Goal: Task Accomplishment & Management: Complete application form

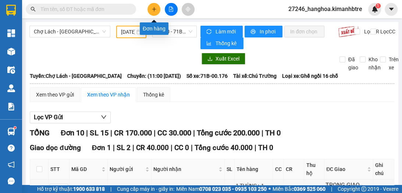
click at [155, 11] on icon "plus" at bounding box center [153, 9] width 5 height 5
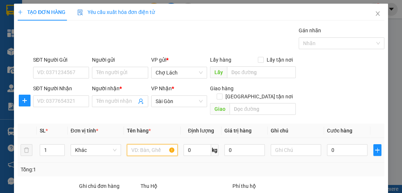
click at [144, 144] on input "text" at bounding box center [152, 150] width 50 height 12
click at [148, 145] on input "text" at bounding box center [152, 150] width 50 height 12
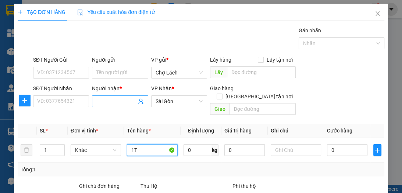
type input "1T"
click at [112, 102] on input "Người nhận *" at bounding box center [116, 101] width 40 height 8
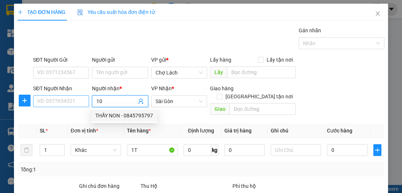
type input "10"
drag, startPoint x: 60, startPoint y: 103, endPoint x: 69, endPoint y: 108, distance: 9.7
click at [60, 102] on input "SĐT Người Nhận" at bounding box center [61, 102] width 56 height 12
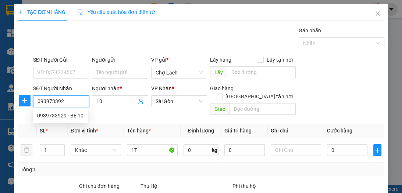
type input "0939733929"
click at [78, 115] on div "0939733929 - BÉ 10" at bounding box center [60, 116] width 46 height 8
type input "BÉ 10"
type input "0939733929"
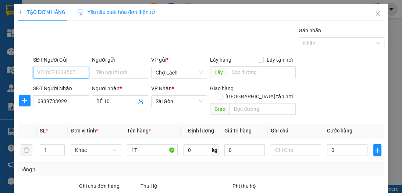
drag, startPoint x: 77, startPoint y: 69, endPoint x: 79, endPoint y: 75, distance: 5.9
click at [76, 69] on input "SĐT Người Gửi" at bounding box center [61, 73] width 56 height 12
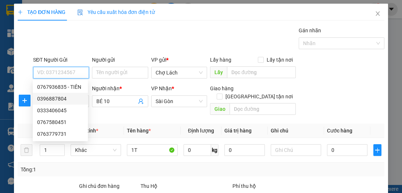
click at [78, 99] on div "0396887804" at bounding box center [60, 99] width 46 height 8
type input "0396887804"
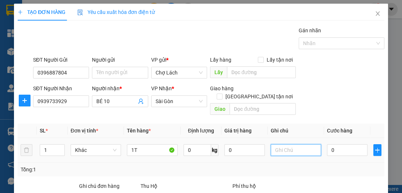
click at [309, 144] on input "text" at bounding box center [295, 150] width 50 height 12
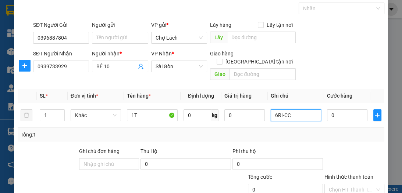
scroll to position [78, 0]
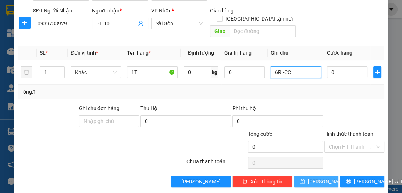
type input "6RI-CC"
click at [313, 178] on span "[PERSON_NAME]" at bounding box center [326, 182] width 39 height 8
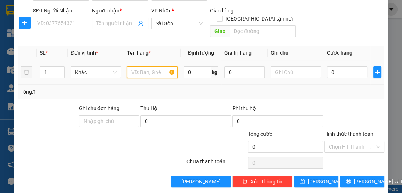
drag, startPoint x: 148, startPoint y: 61, endPoint x: 145, endPoint y: 64, distance: 4.4
click at [147, 66] on input "text" at bounding box center [152, 72] width 50 height 12
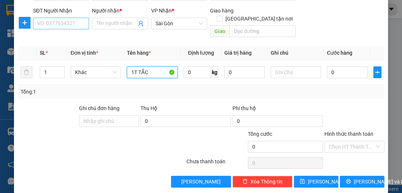
type input "1T TẮC"
click at [77, 19] on input "SĐT Người Nhận" at bounding box center [61, 24] width 56 height 12
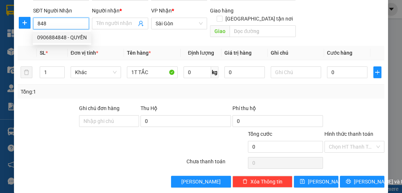
drag, startPoint x: 72, startPoint y: 43, endPoint x: 77, endPoint y: 40, distance: 6.2
click at [72, 42] on div "0906884848 - QUYỀN" at bounding box center [62, 38] width 58 height 12
type input "0906884848"
type input "QUYỀN"
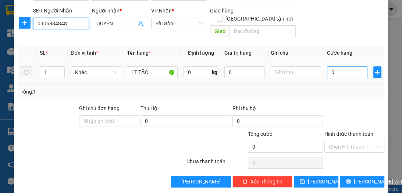
type input "0906884848"
click at [327, 66] on input "0" at bounding box center [347, 72] width 40 height 12
type input "6"
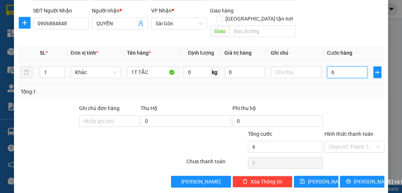
type input "60"
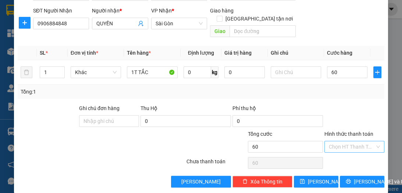
click at [348, 141] on input "Hình thức thanh toán" at bounding box center [351, 146] width 46 height 11
type input "60.000"
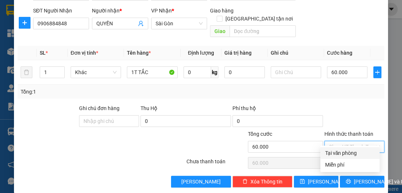
click at [342, 152] on div "Tại văn phòng" at bounding box center [349, 153] width 50 height 8
type input "0"
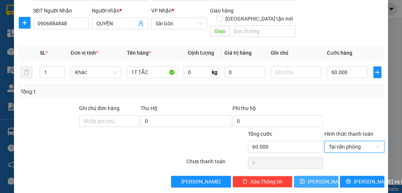
click at [313, 178] on span "[PERSON_NAME]" at bounding box center [326, 182] width 39 height 8
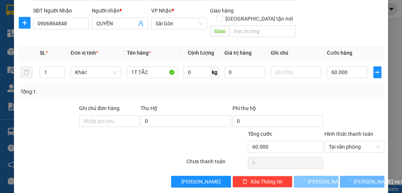
type input "0"
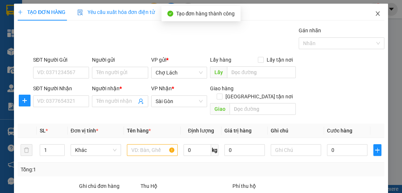
scroll to position [0, 0]
click at [372, 17] on span "Close" at bounding box center [377, 14] width 21 height 21
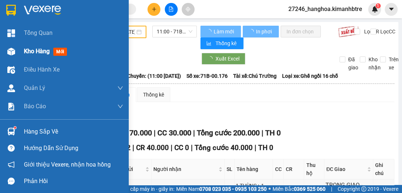
click at [34, 47] on div "Kho hàng mới" at bounding box center [47, 51] width 46 height 9
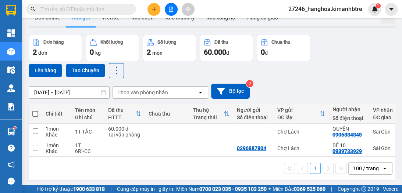
scroll to position [34, 0]
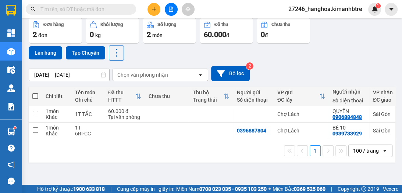
click at [154, 2] on div "Kết quả tìm kiếm ( 0 ) Bộ lọc Ngày tạo đơn gần nhất No Data 27246_hanghoa.kiman…" at bounding box center [201, 9] width 402 height 18
click at [154, 7] on icon "plus" at bounding box center [154, 9] width 0 height 4
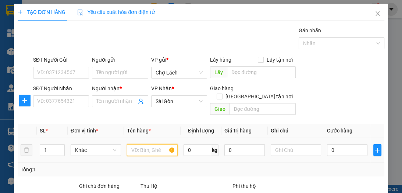
drag, startPoint x: 133, startPoint y: 140, endPoint x: 123, endPoint y: 143, distance: 10.6
click at [136, 144] on input "text" at bounding box center [152, 150] width 50 height 12
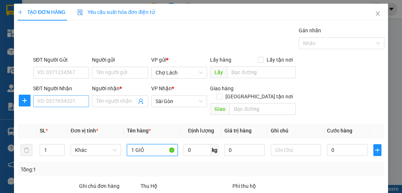
type input "1 GIỎ"
click at [53, 99] on input "SĐT Người Nhận" at bounding box center [61, 102] width 56 height 12
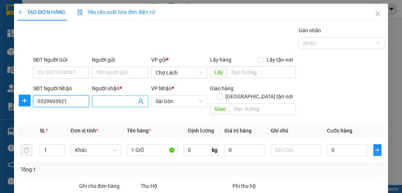
type input "0329693921"
click at [101, 98] on input "Người nhận *" at bounding box center [116, 101] width 40 height 8
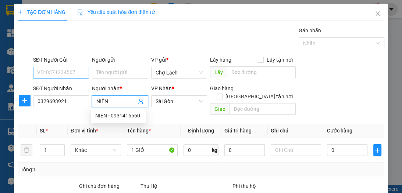
type input "NIÊN"
click at [69, 73] on input "SĐT Người Gửi" at bounding box center [61, 73] width 56 height 12
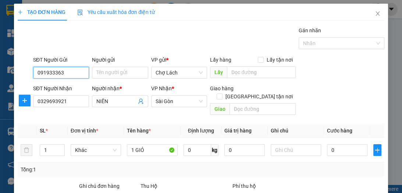
click at [56, 73] on input "091933363" at bounding box center [61, 73] width 56 height 12
type input "0919333363"
click at [76, 84] on div "0919333363 - SA" at bounding box center [60, 87] width 46 height 8
type input "SA"
type input "0919333363"
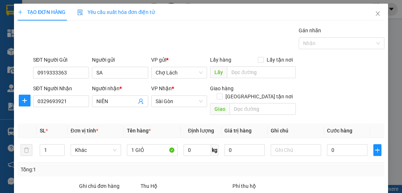
click at [153, 30] on div "Gán nhãn Nhãn" at bounding box center [209, 39] width 354 height 26
type input "3"
type input "30"
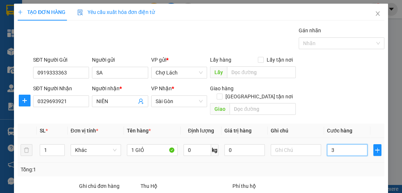
type input "30"
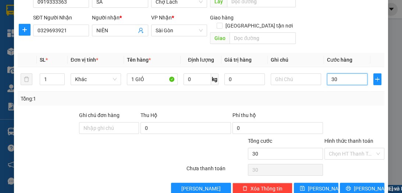
scroll to position [78, 0]
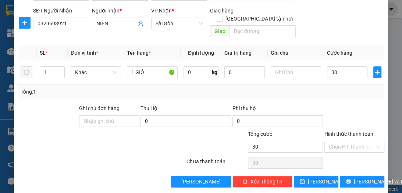
click at [335, 141] on input "Hình thức thanh toán" at bounding box center [351, 146] width 46 height 11
type input "30.000"
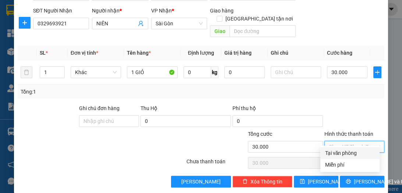
click at [341, 155] on div "Tại văn phòng" at bounding box center [349, 153] width 50 height 8
type input "0"
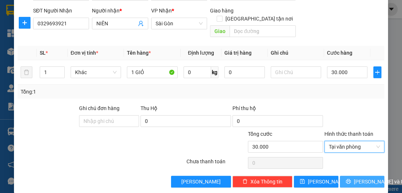
click at [359, 178] on span "[PERSON_NAME] và In" at bounding box center [378, 182] width 51 height 8
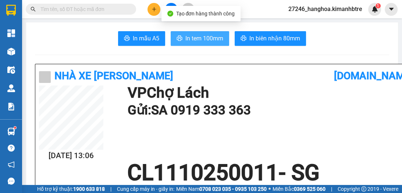
click at [191, 42] on span "In tem 100mm" at bounding box center [204, 38] width 38 height 9
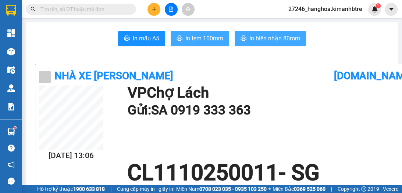
click at [211, 43] on button "In tem 100mm" at bounding box center [199, 38] width 58 height 15
drag, startPoint x: 190, startPoint y: 43, endPoint x: 201, endPoint y: 42, distance: 11.1
click at [191, 43] on button "In tem 100mm" at bounding box center [199, 38] width 58 height 15
